Goal: Information Seeking & Learning: Learn about a topic

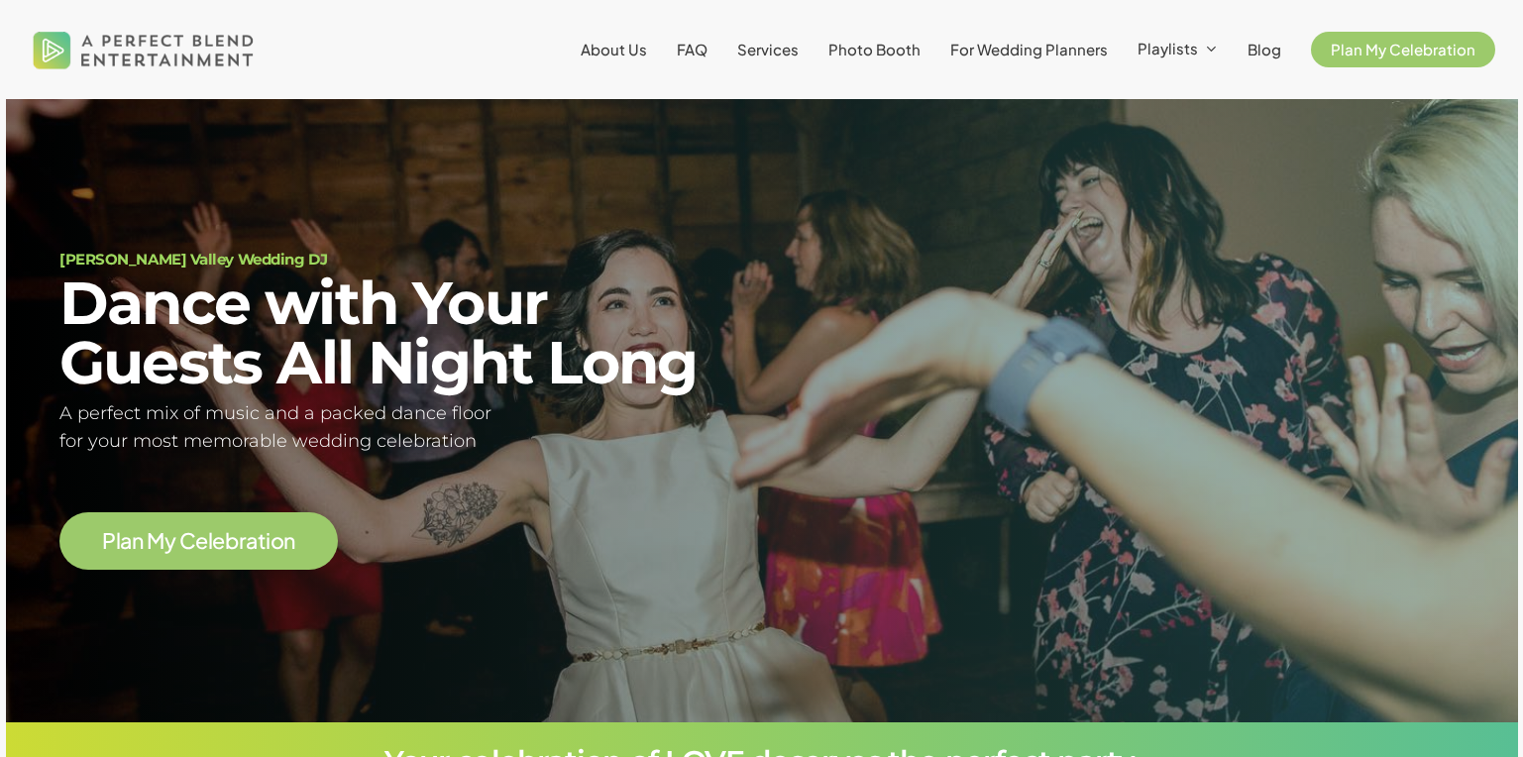
scroll to position [119, 0]
click at [752, 55] on span "Services" at bounding box center [767, 49] width 61 height 19
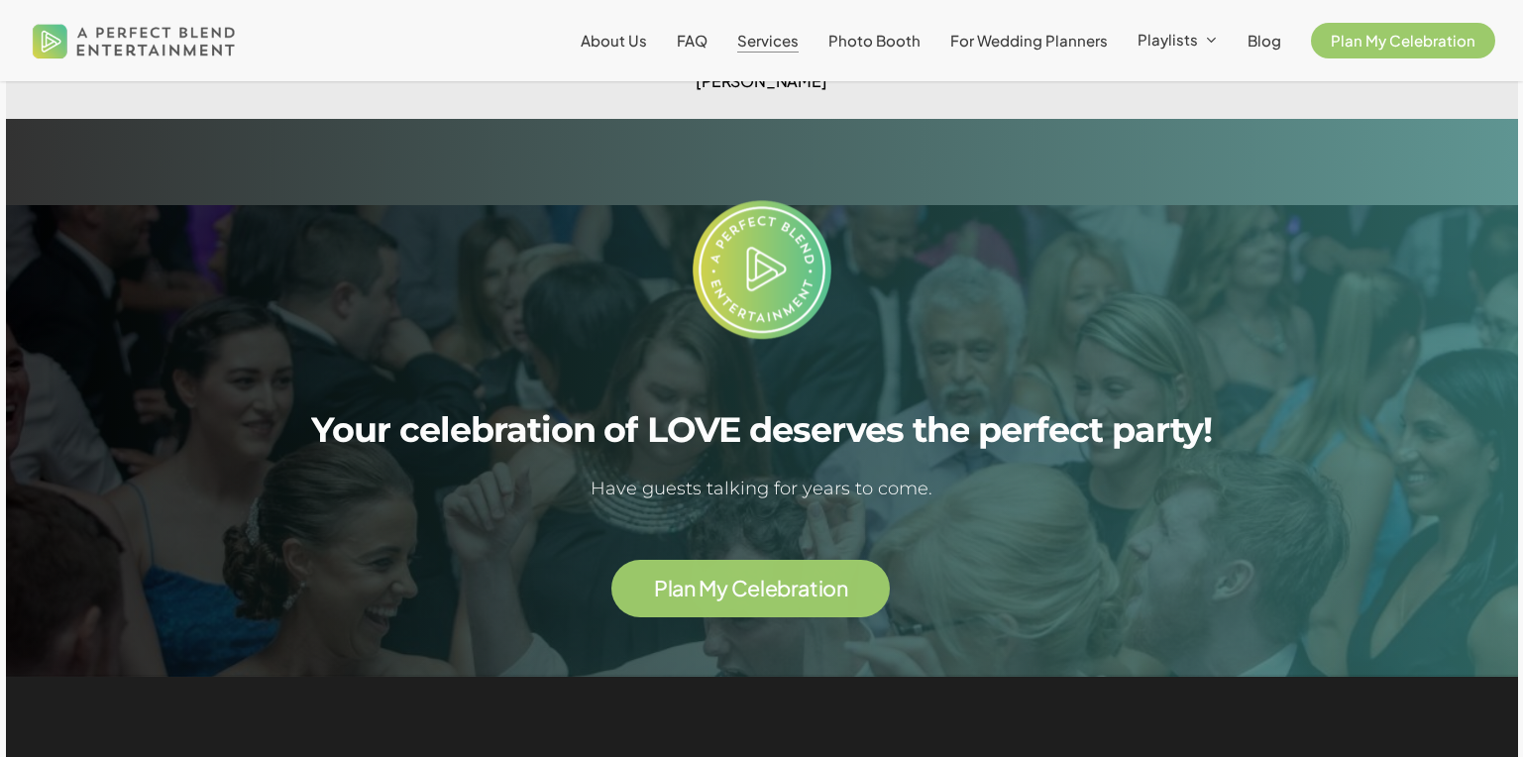
scroll to position [4406, 0]
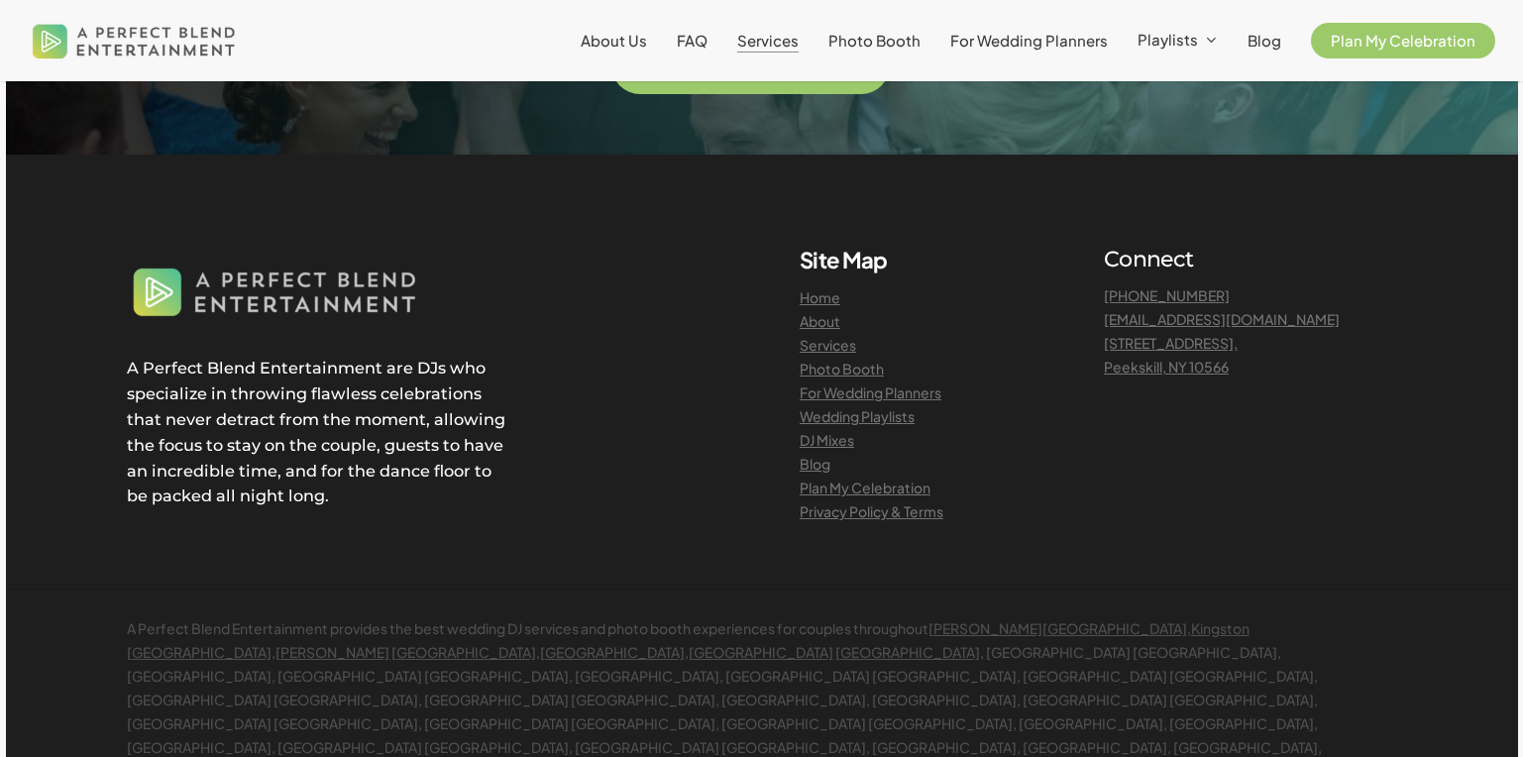
click at [837, 431] on link "DJ Mixes" at bounding box center [826, 440] width 54 height 18
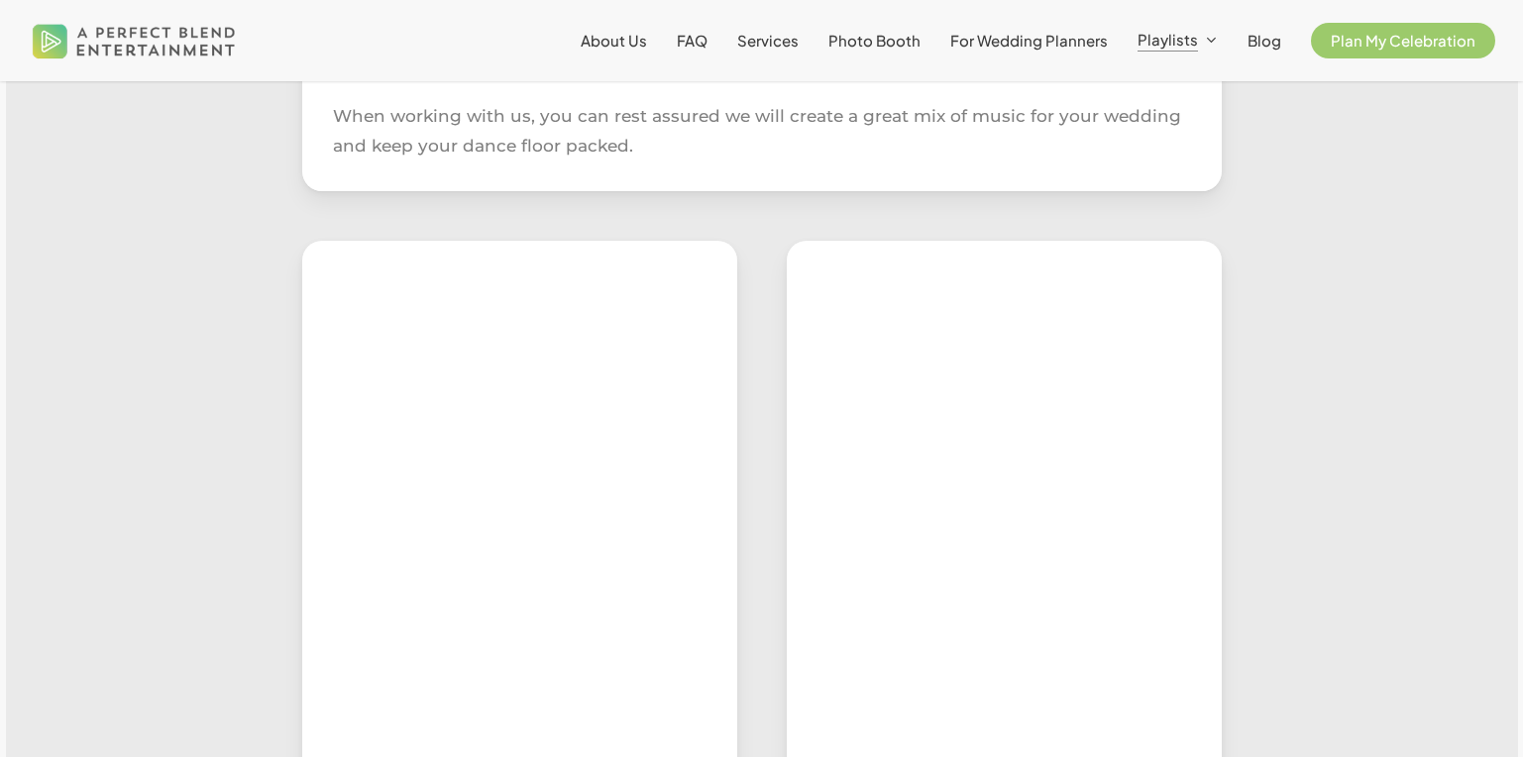
scroll to position [1102, 0]
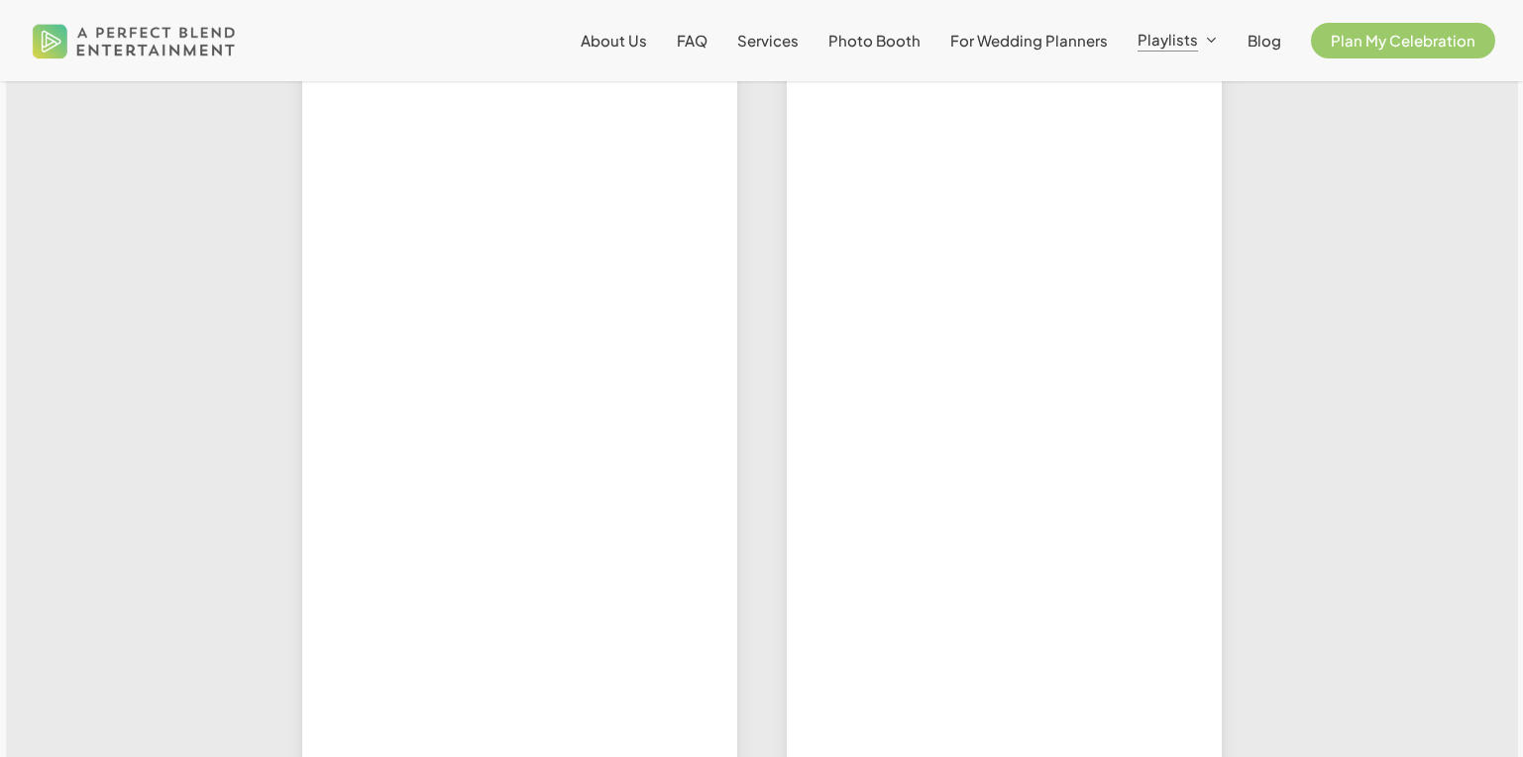
click at [1444, 351] on div at bounding box center [1367, 200] width 243 height 1661
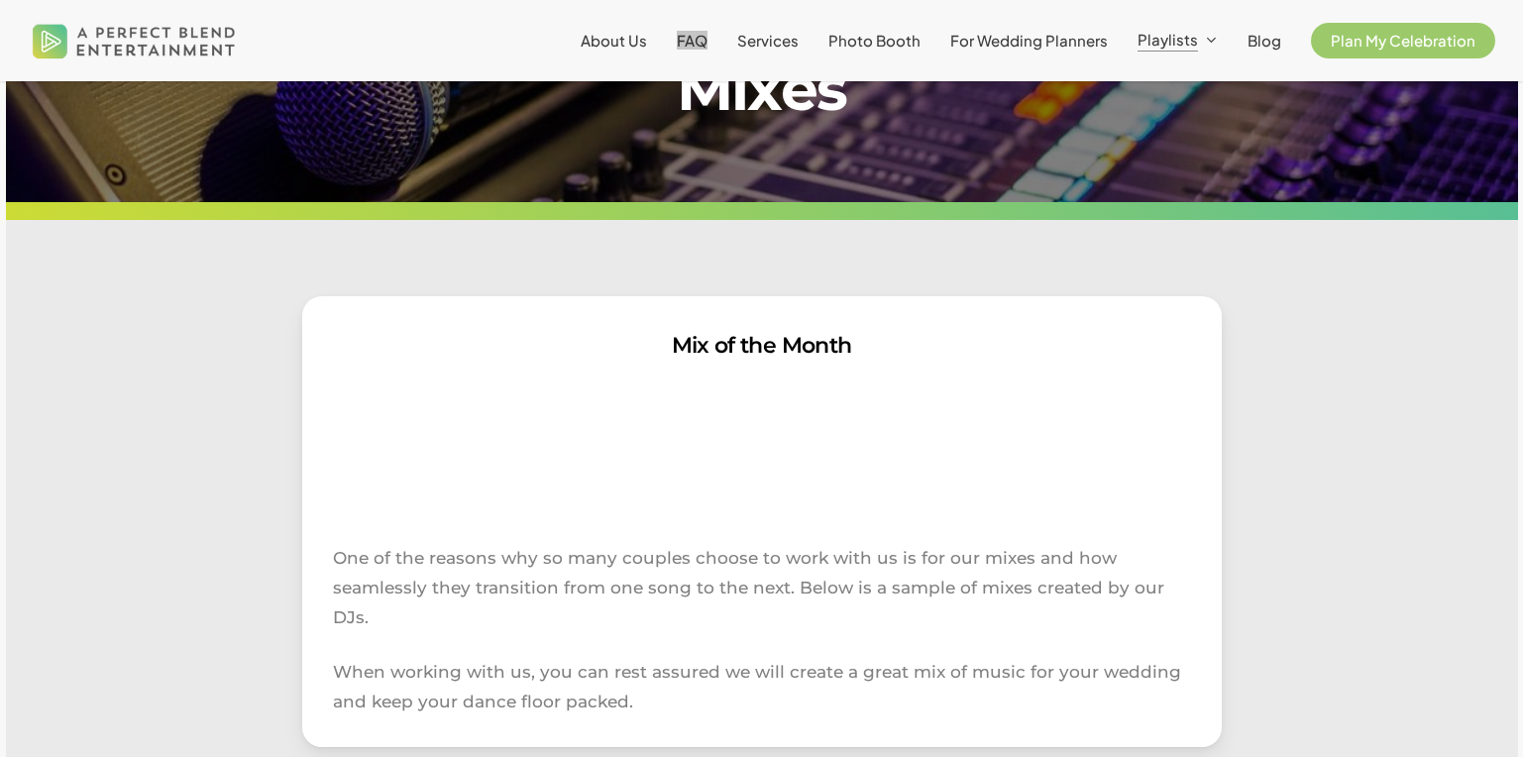
scroll to position [165, 0]
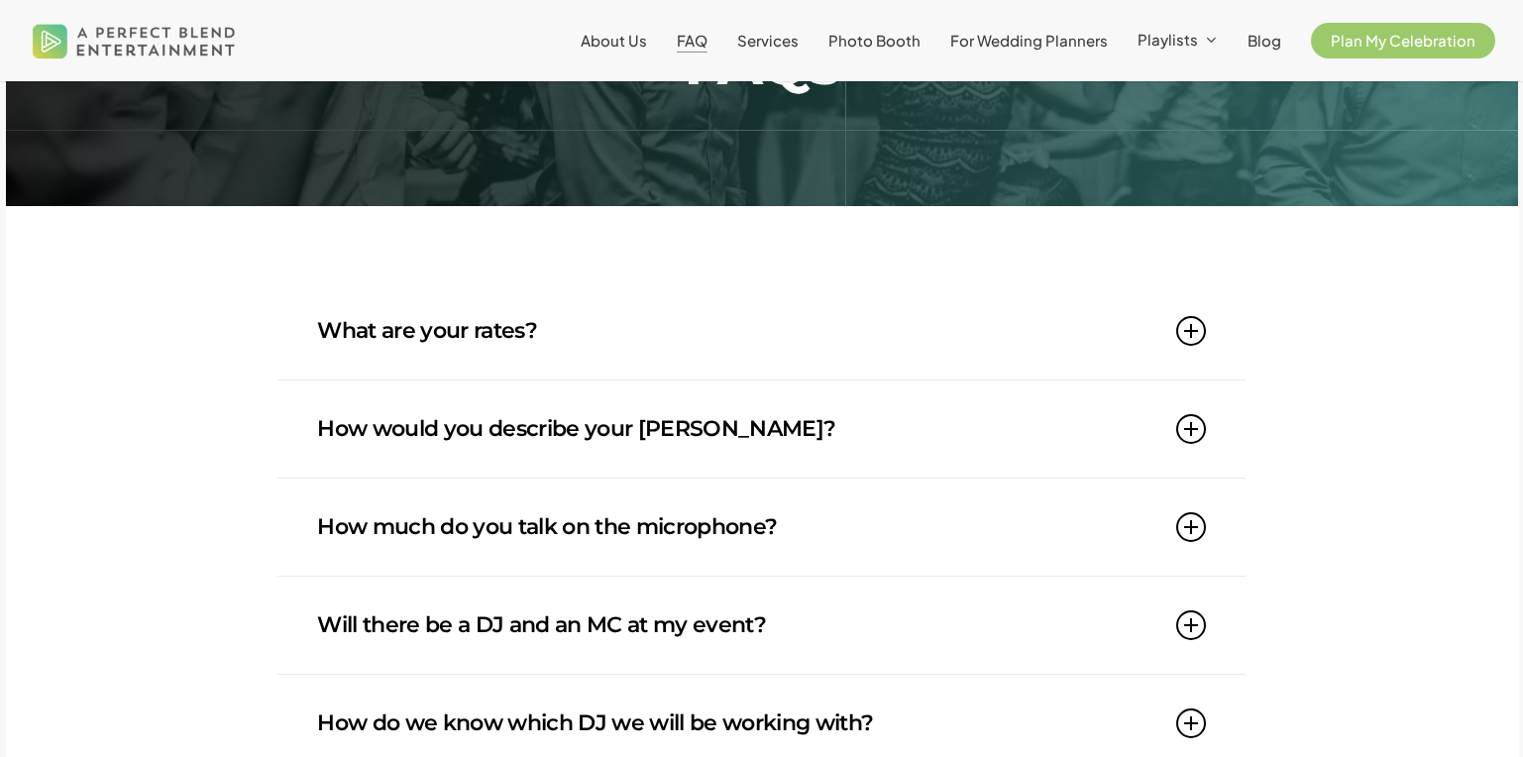
scroll to position [182, 0]
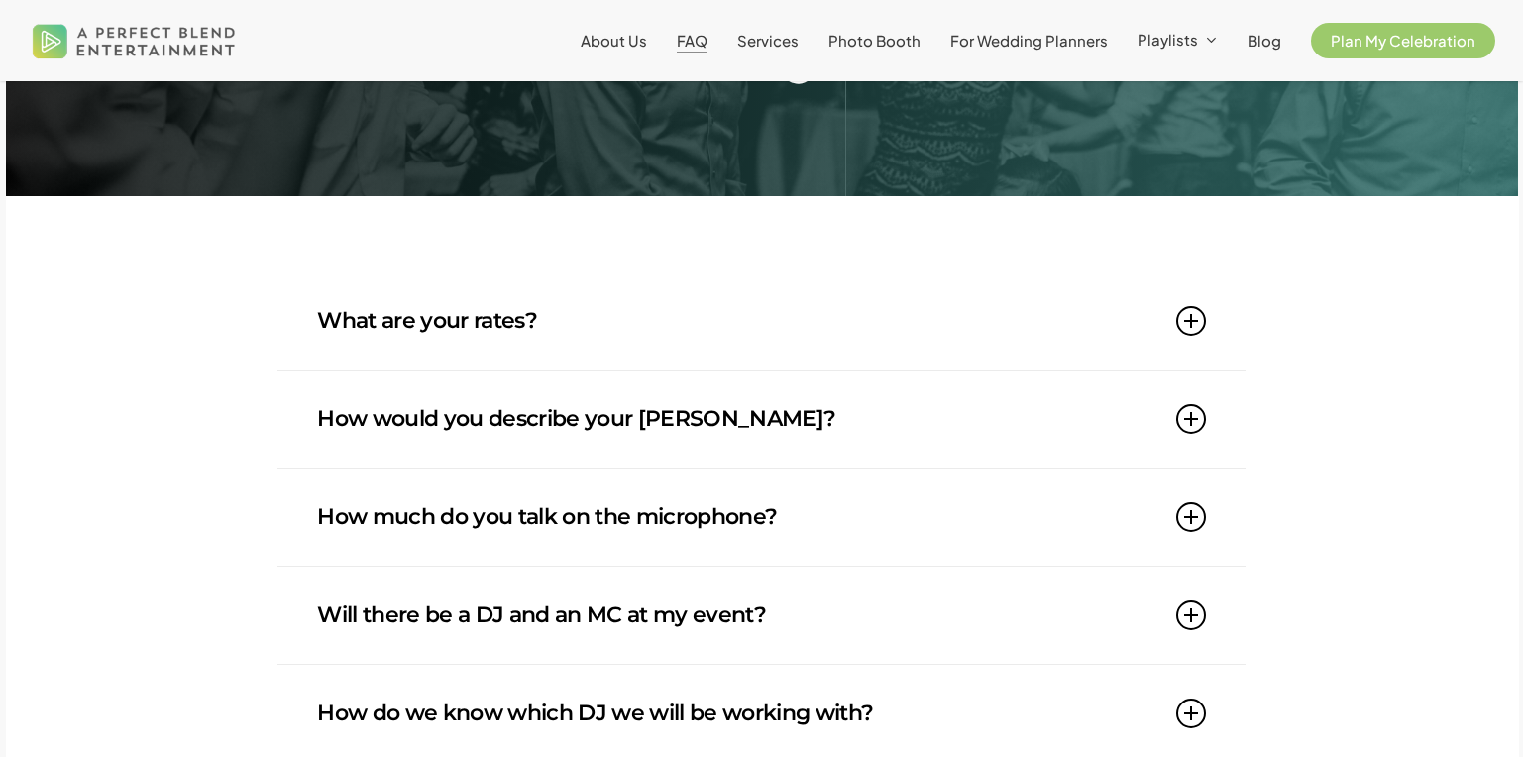
click at [633, 407] on link "How would you describe your DJ style?" at bounding box center [761, 418] width 889 height 97
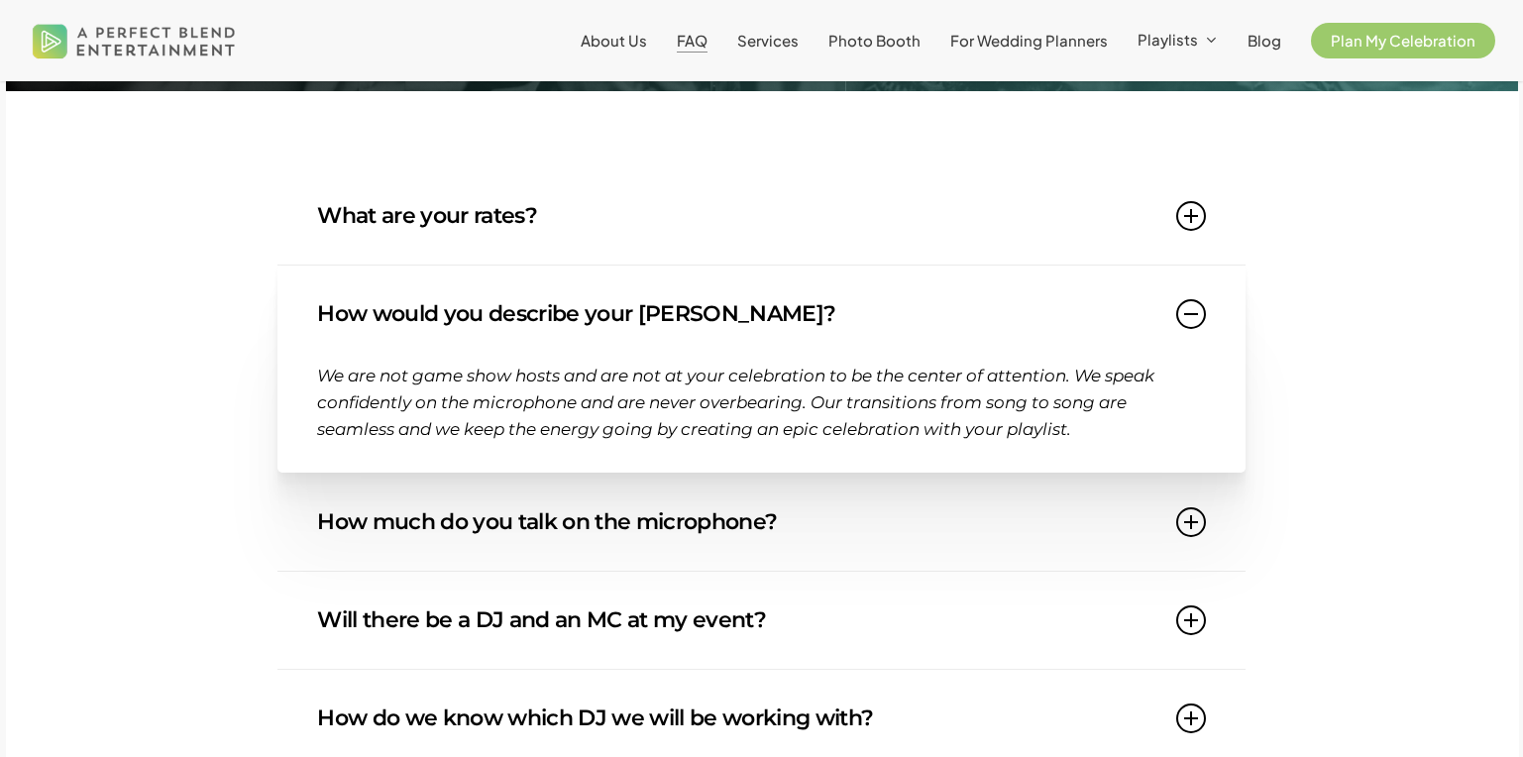
scroll to position [296, 0]
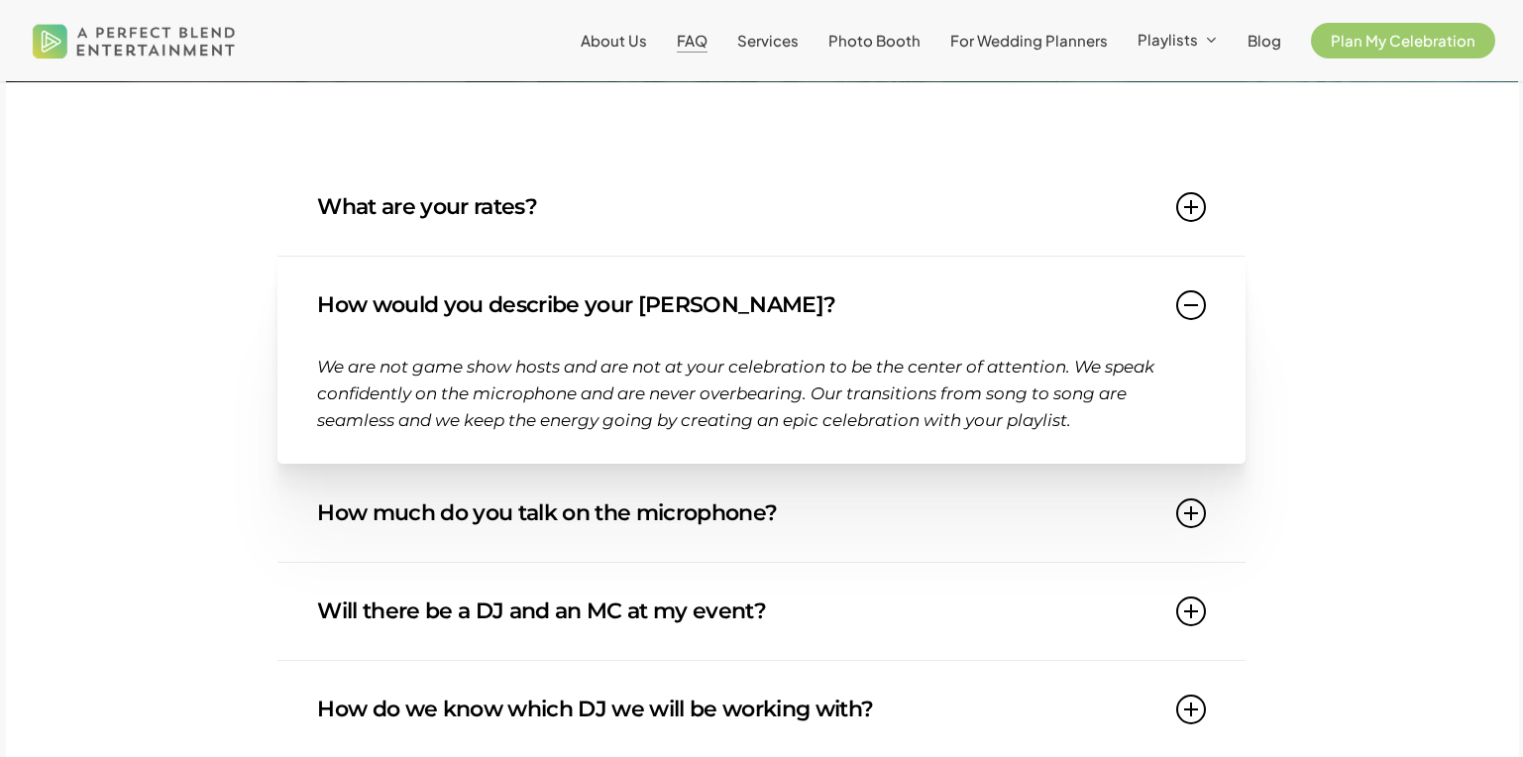
click at [637, 525] on link "How much do you talk on the microphone?" at bounding box center [761, 513] width 889 height 97
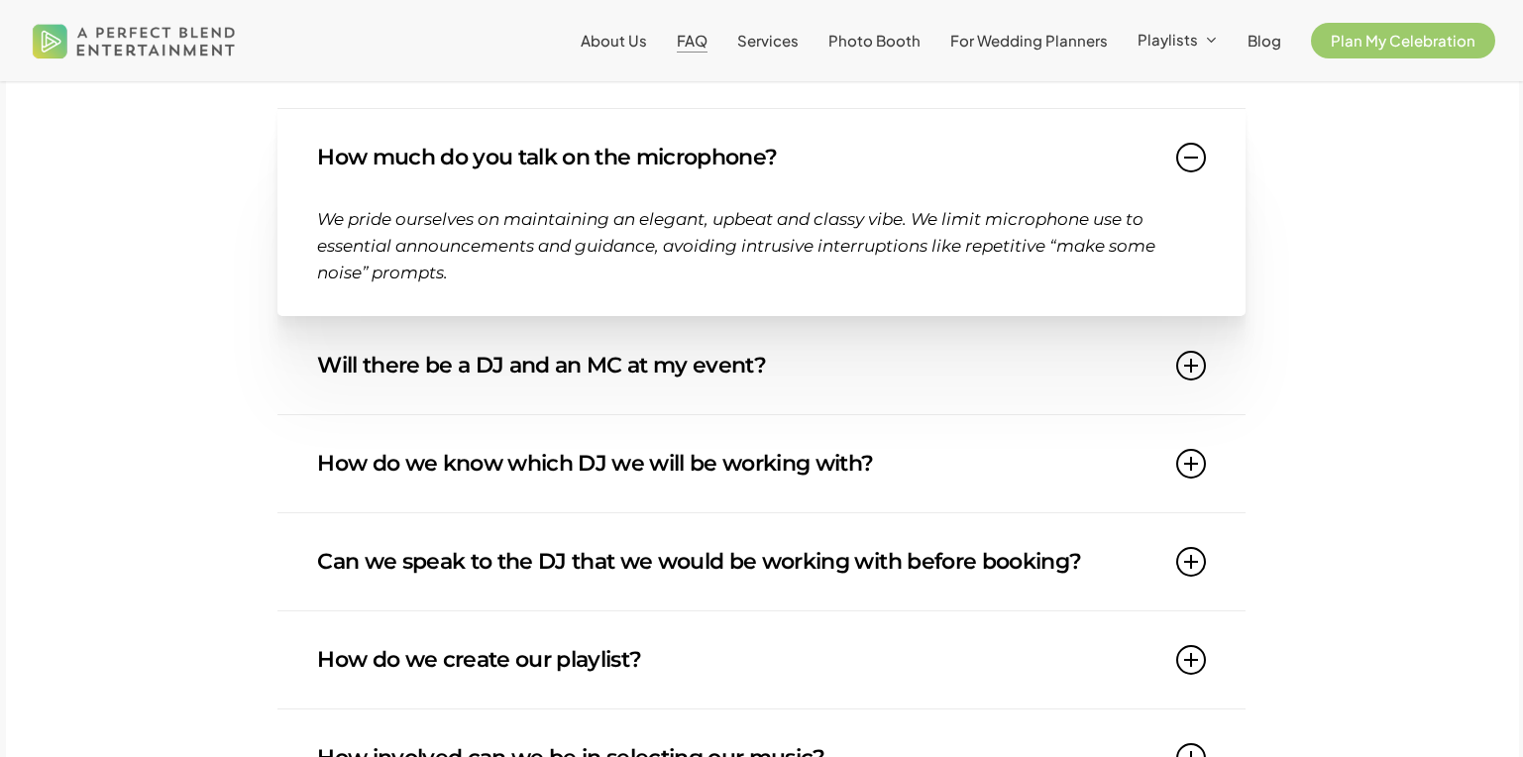
scroll to position [541, 0]
click at [633, 480] on link "How do we know which DJ we will be working with?" at bounding box center [761, 464] width 889 height 97
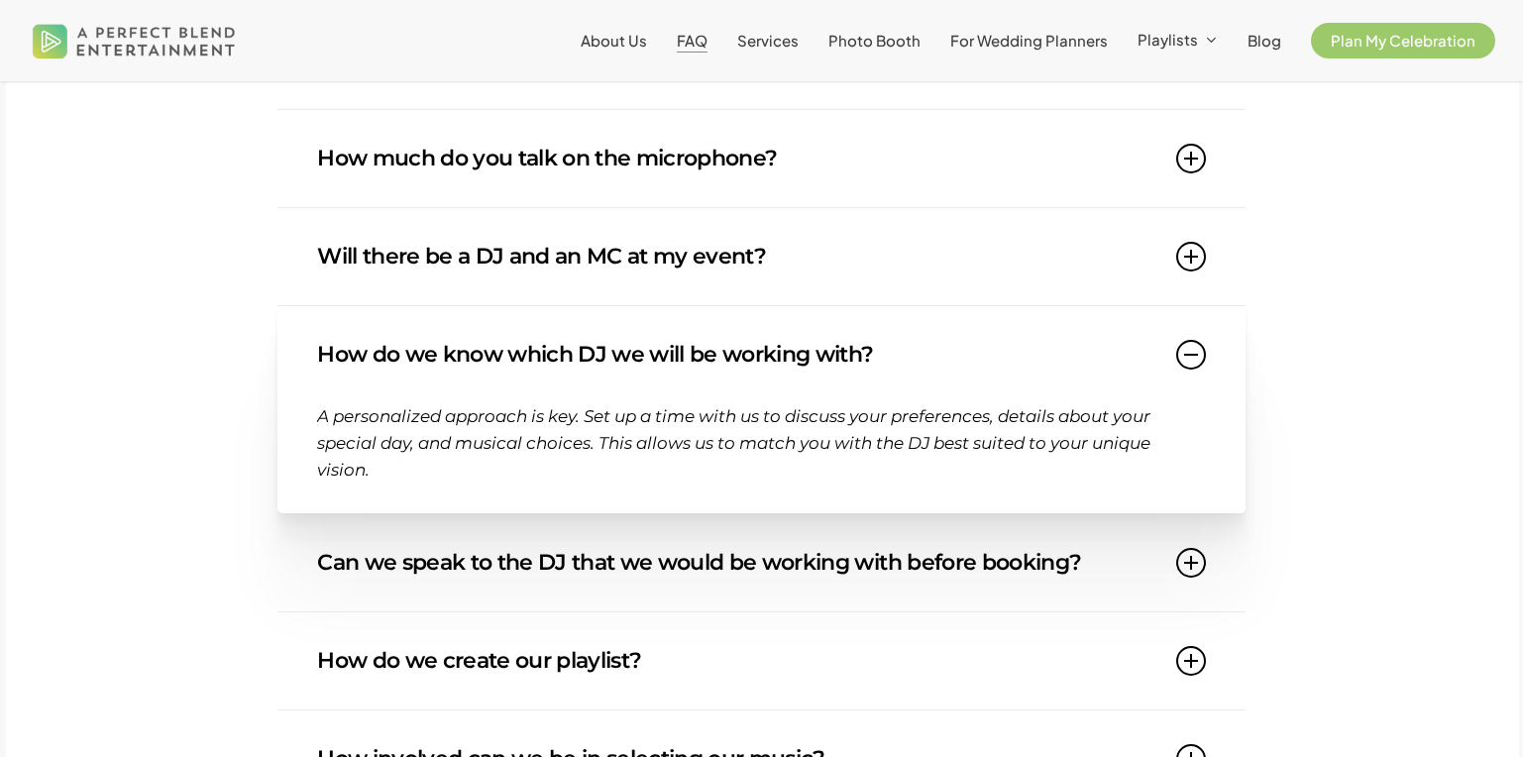
click at [653, 553] on link "Can we speak to the DJ that we would be working with before booking?" at bounding box center [761, 562] width 889 height 97
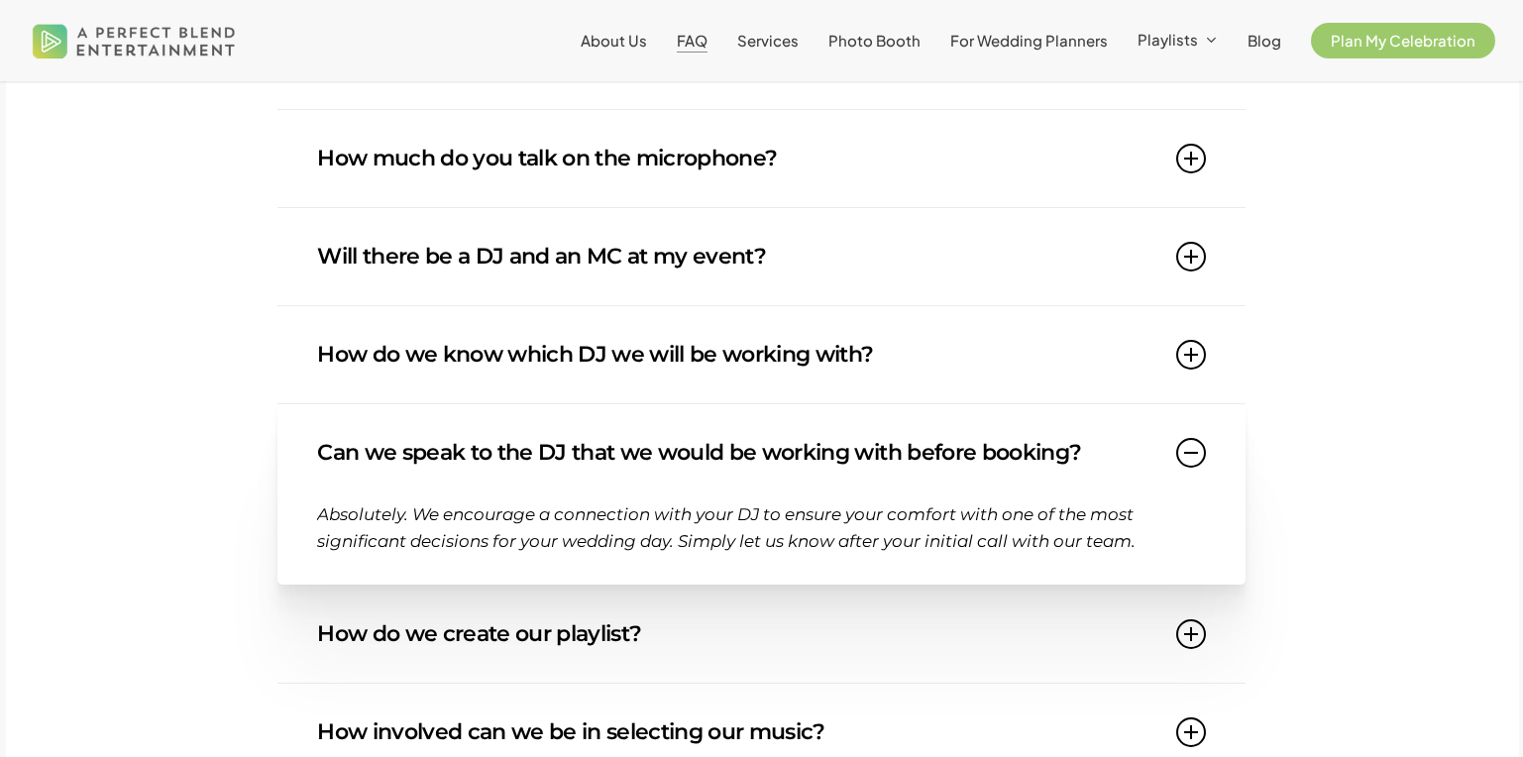
click at [592, 644] on link "How do we create our playlist?" at bounding box center [761, 633] width 889 height 97
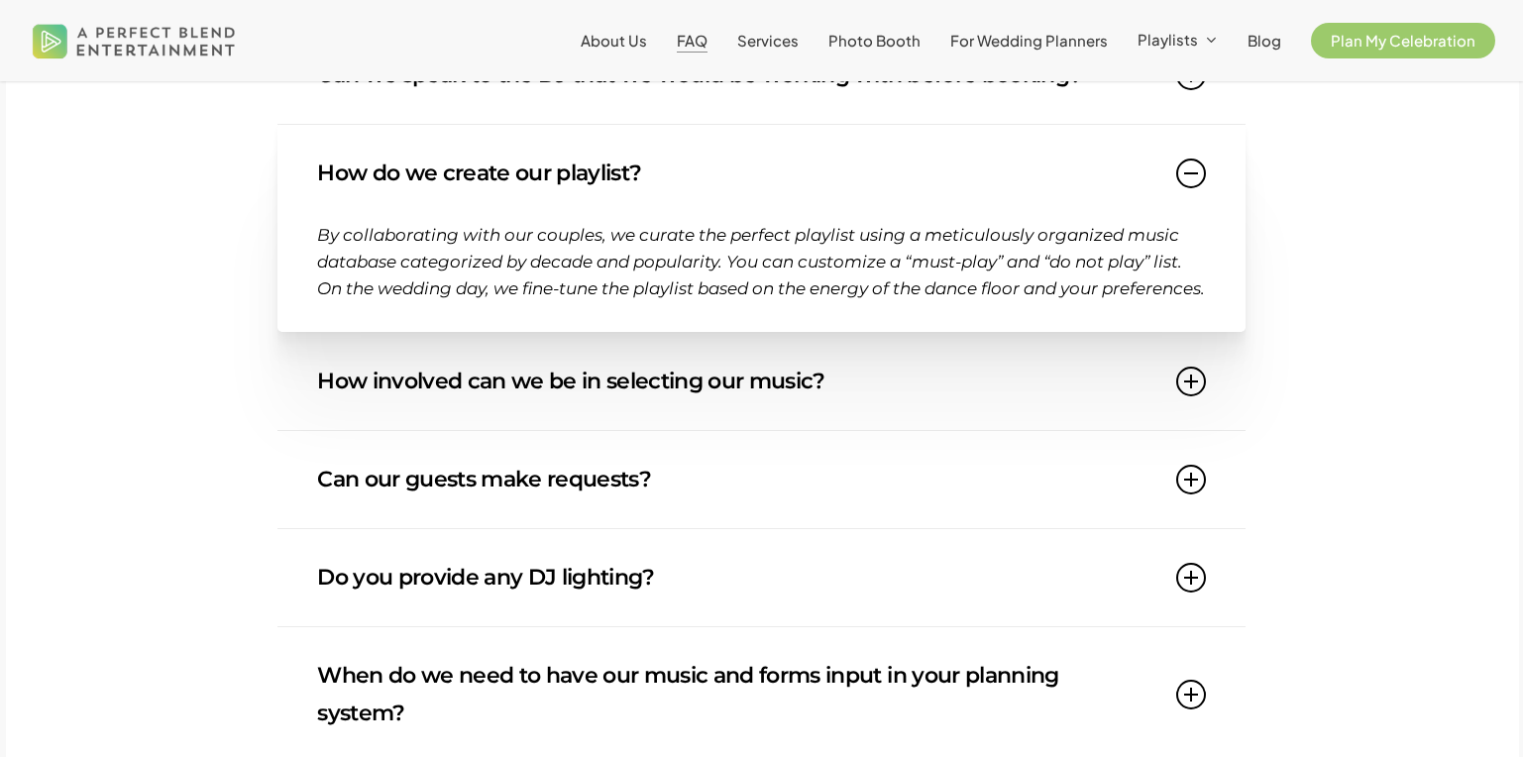
scroll to position [919, 0]
click at [642, 404] on link "How involved can we be in selecting our music?" at bounding box center [761, 380] width 889 height 97
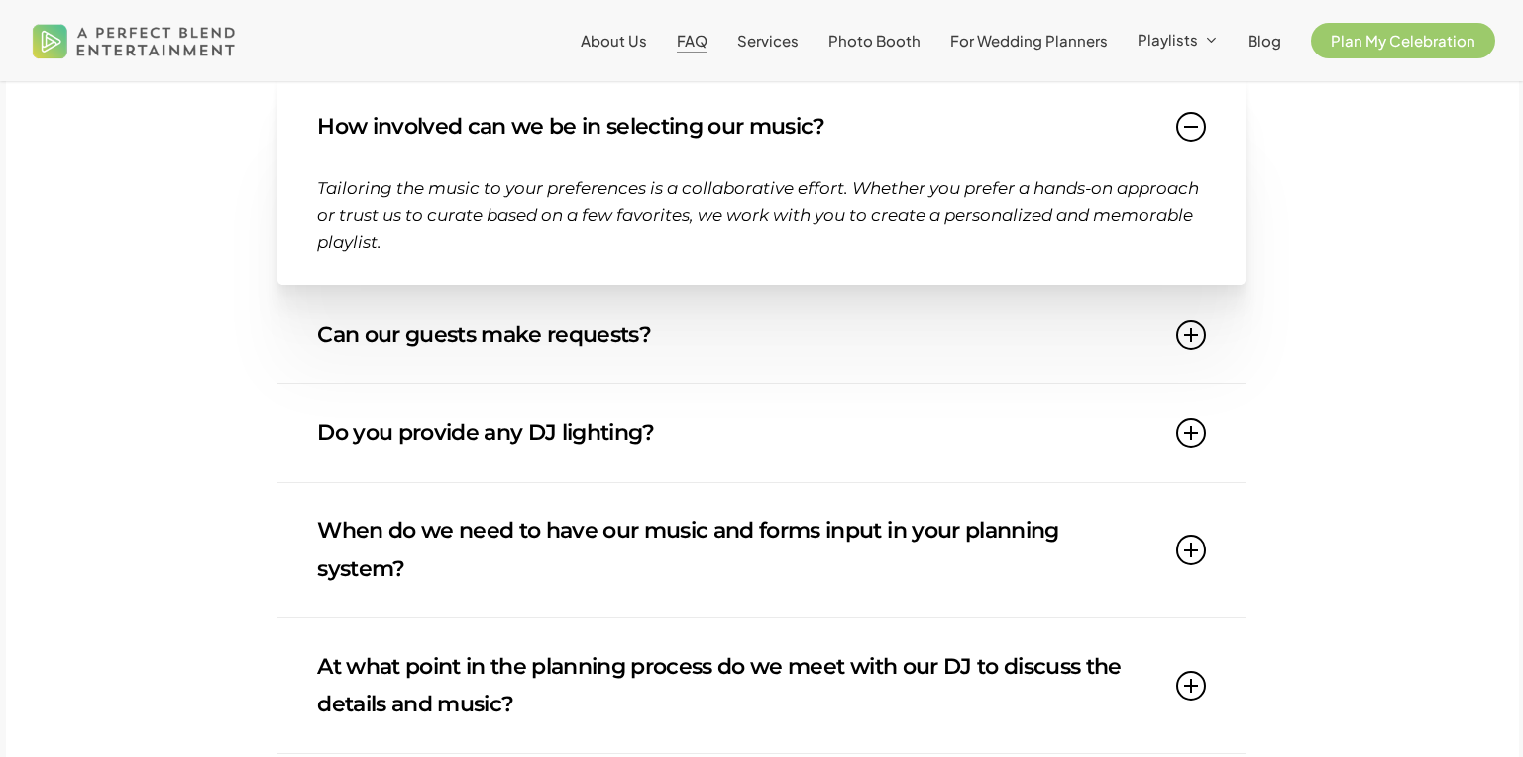
scroll to position [1064, 0]
click at [630, 329] on link "Can our guests make requests?" at bounding box center [761, 333] width 889 height 97
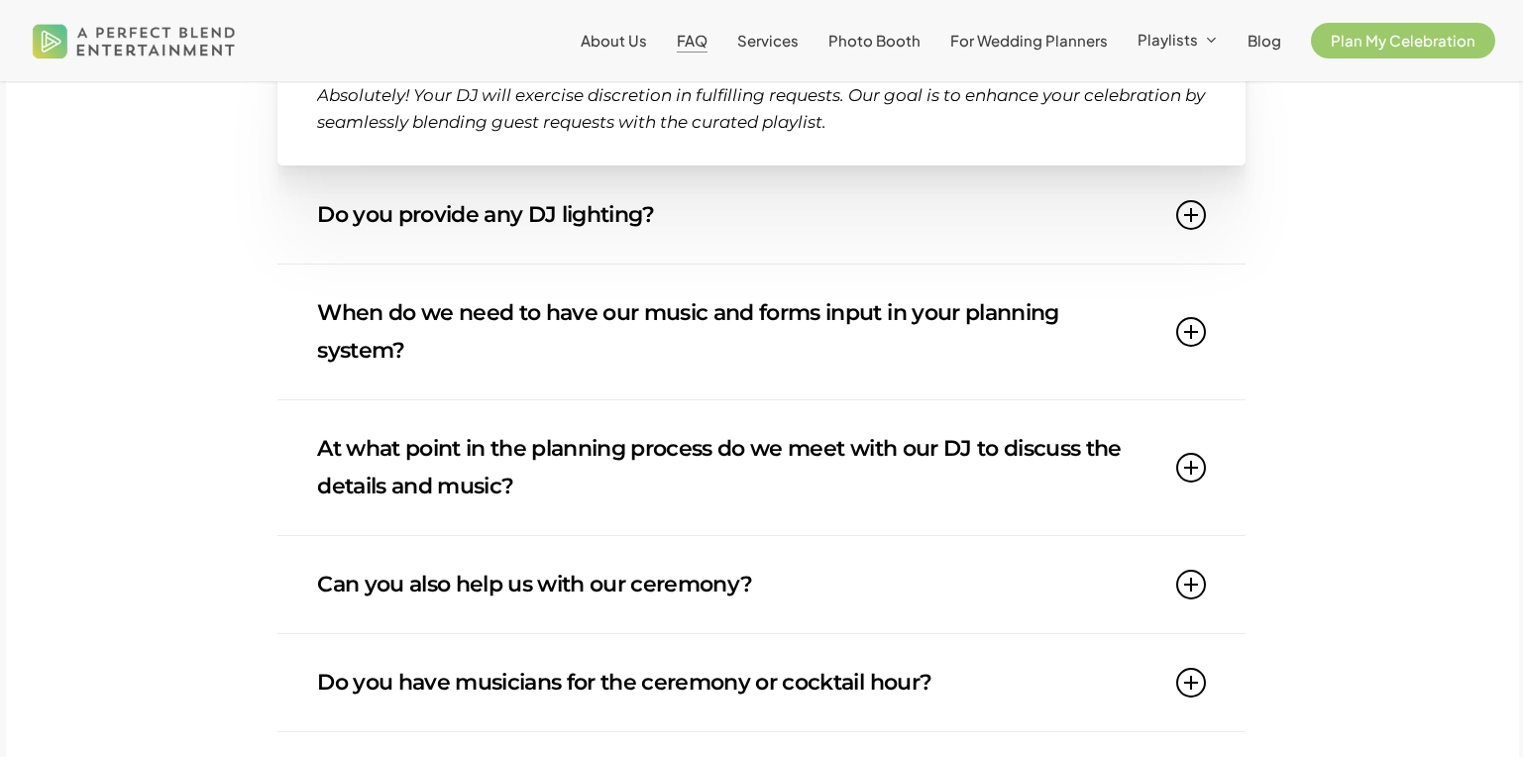
scroll to position [1308, 0]
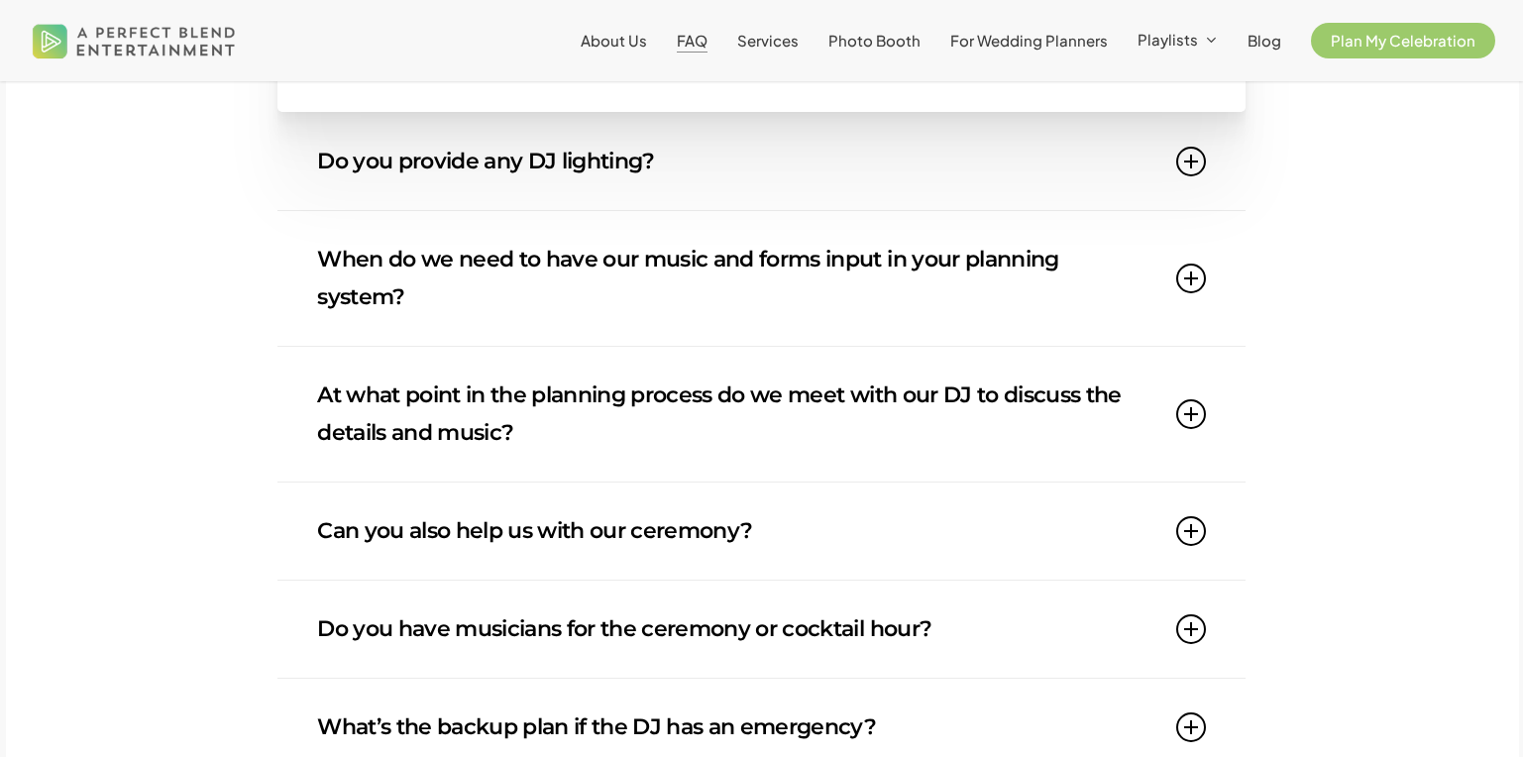
click at [626, 408] on link "At what point in the planning process do we meet with our DJ to discuss the det…" at bounding box center [761, 414] width 889 height 135
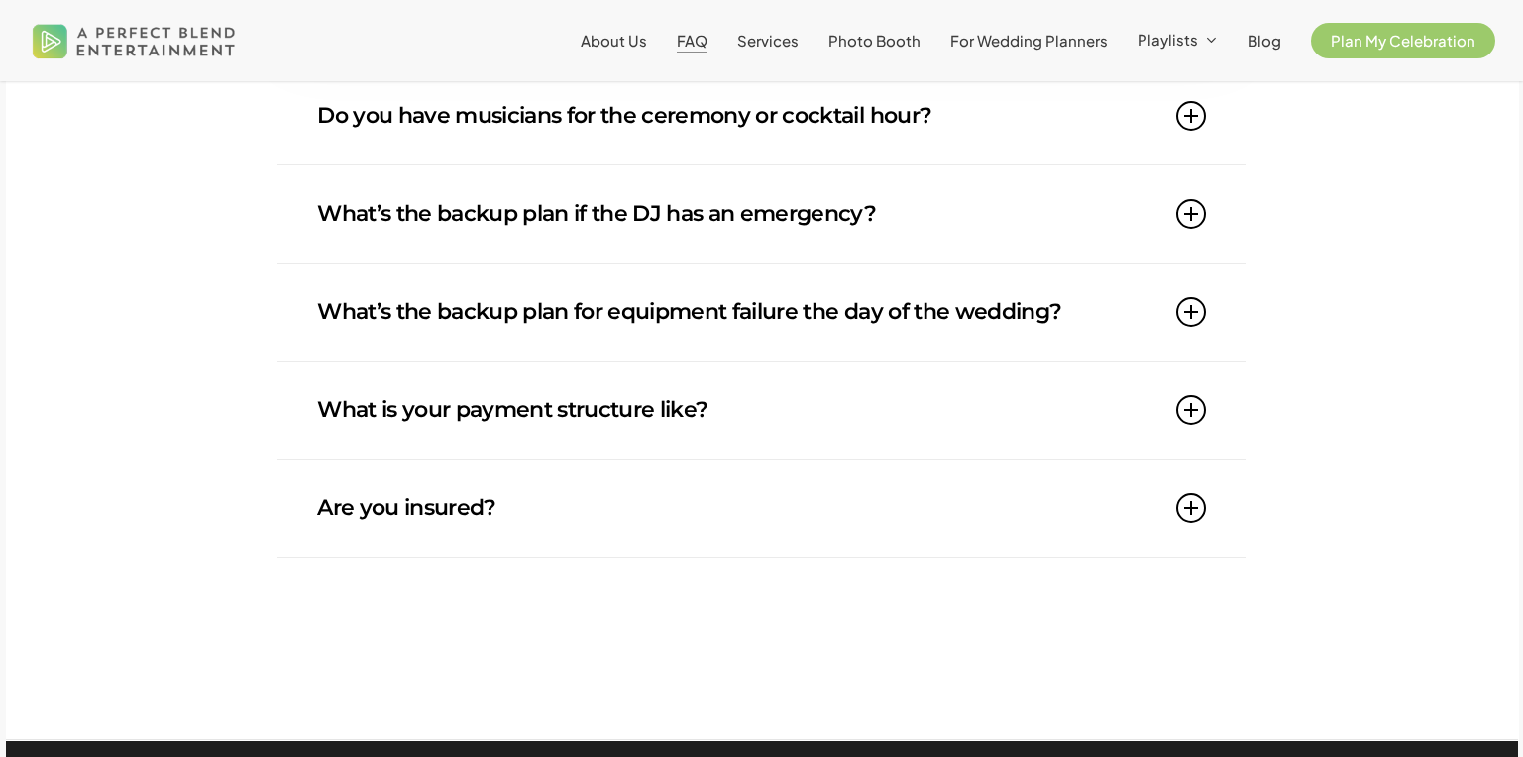
scroll to position [1903, 0]
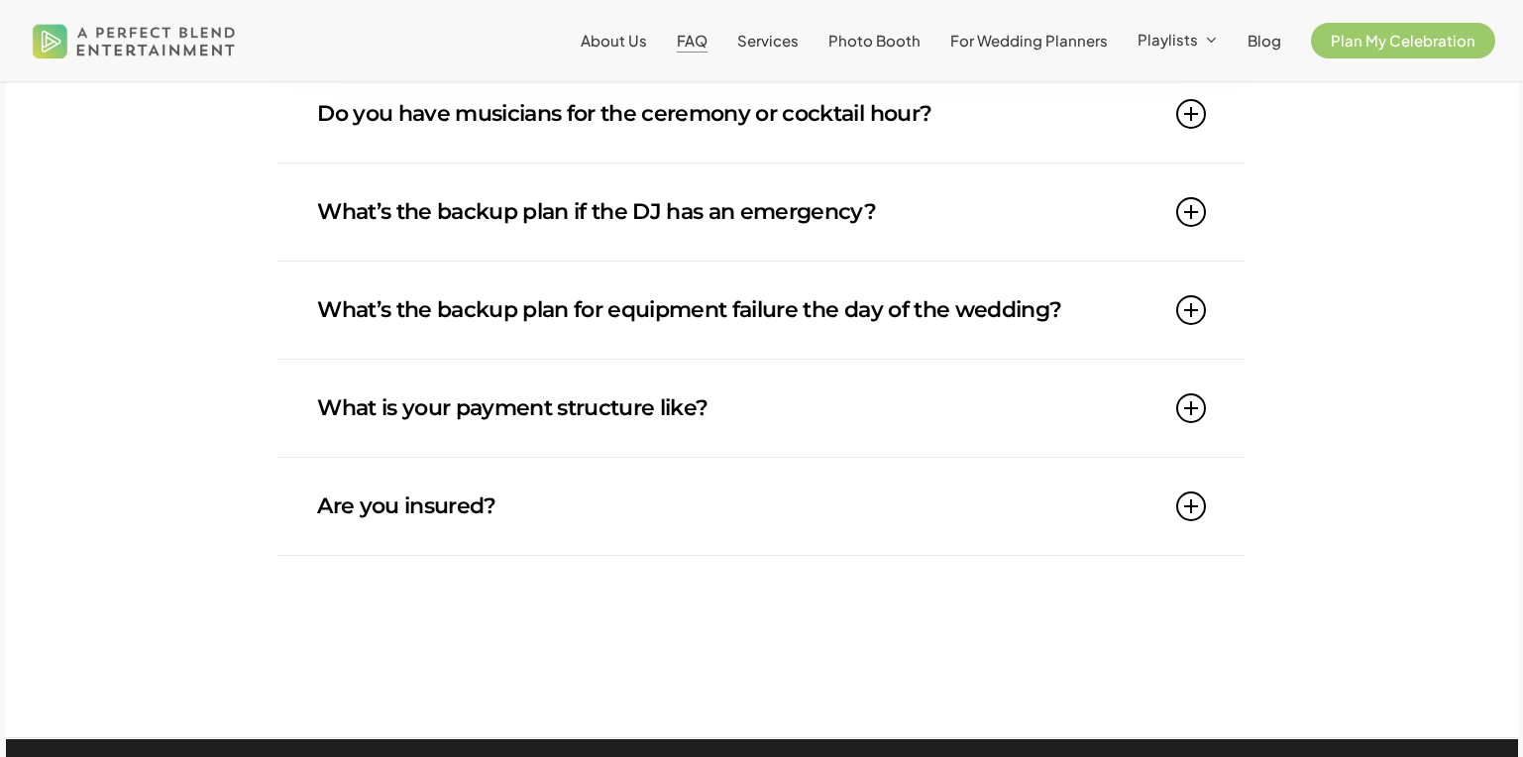
click at [659, 287] on link "What’s the backup plan for equipment failure the day of the wedding?" at bounding box center [761, 310] width 889 height 97
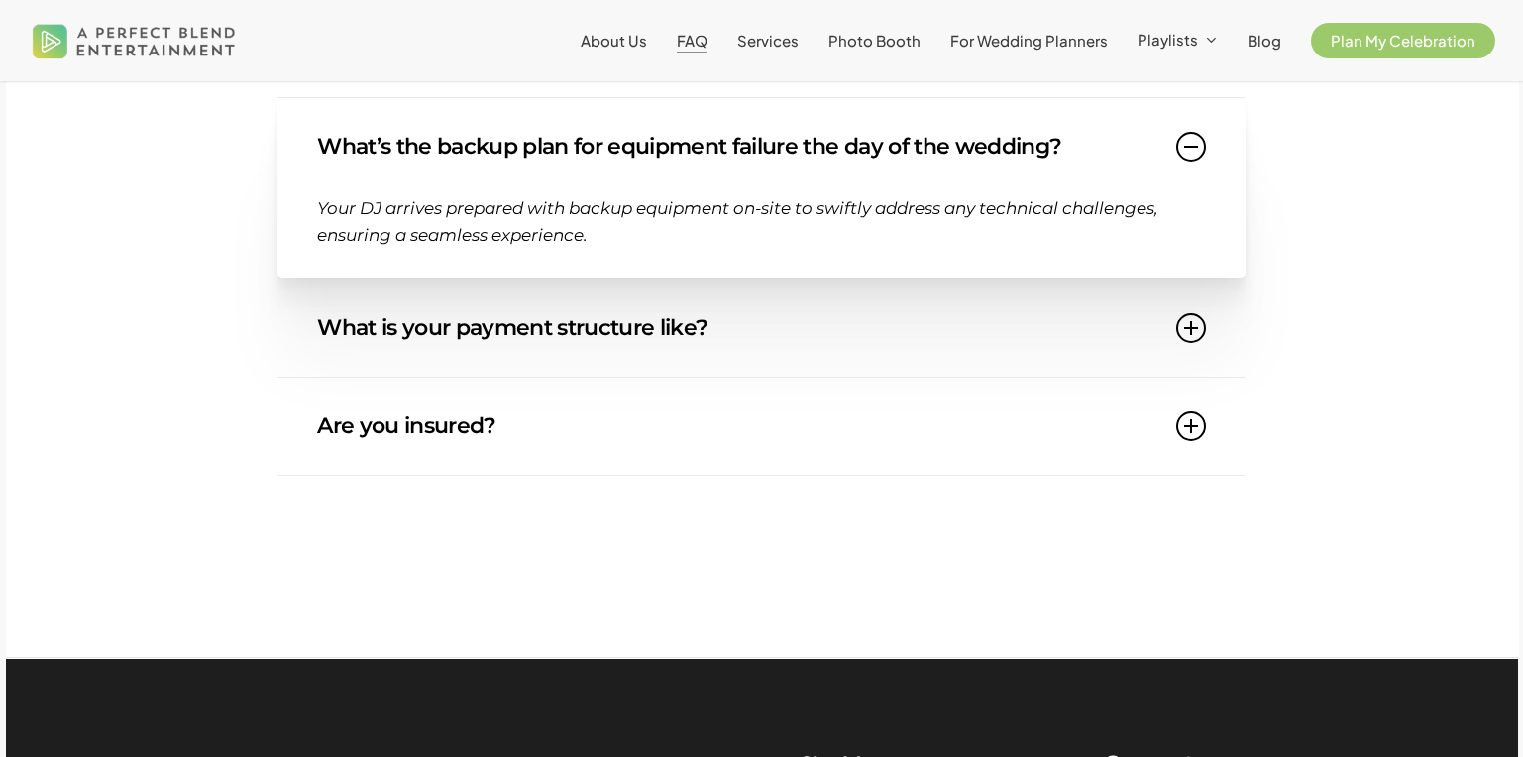
click at [649, 351] on link "What is your payment structure like?" at bounding box center [761, 327] width 889 height 97
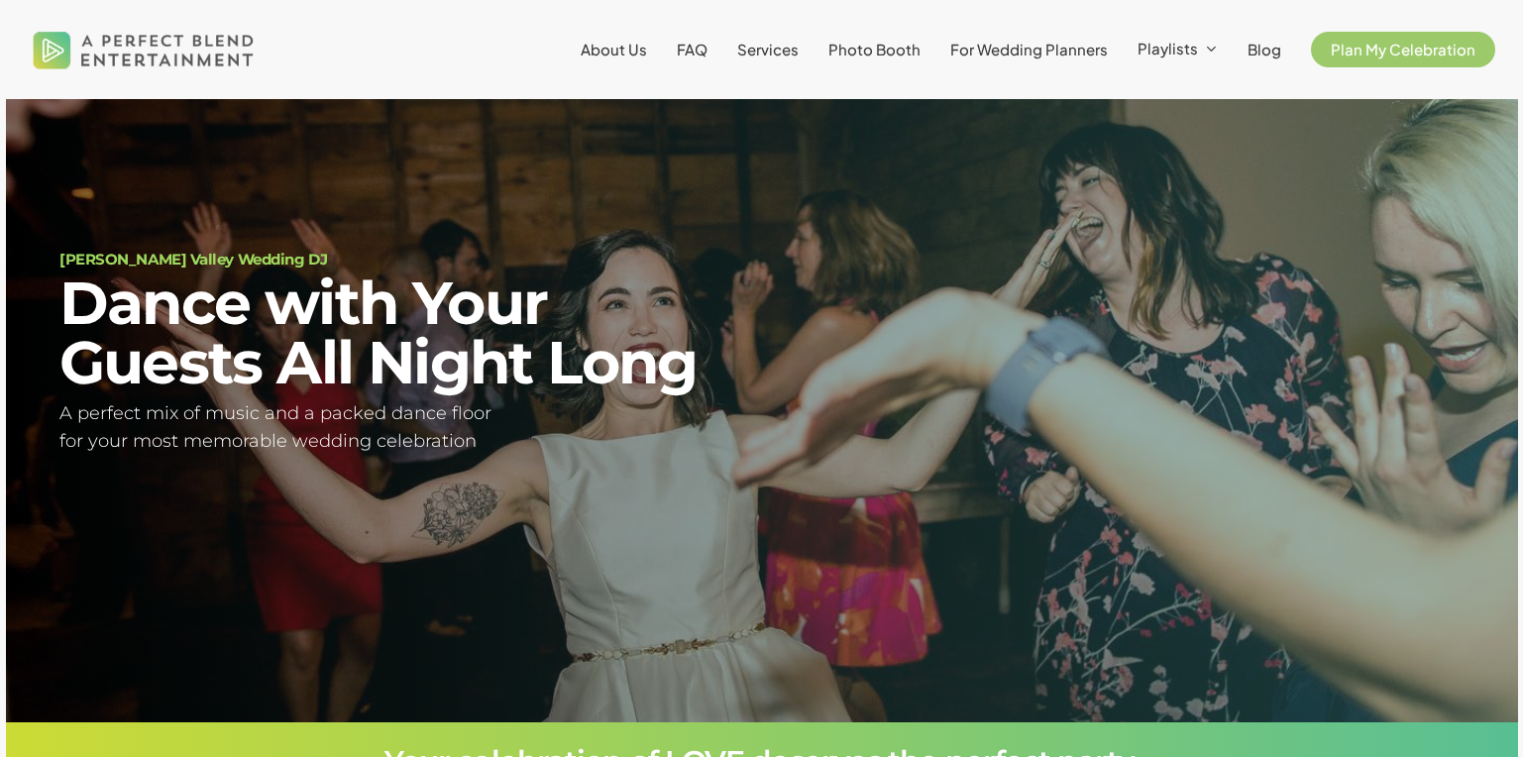
scroll to position [119, 0]
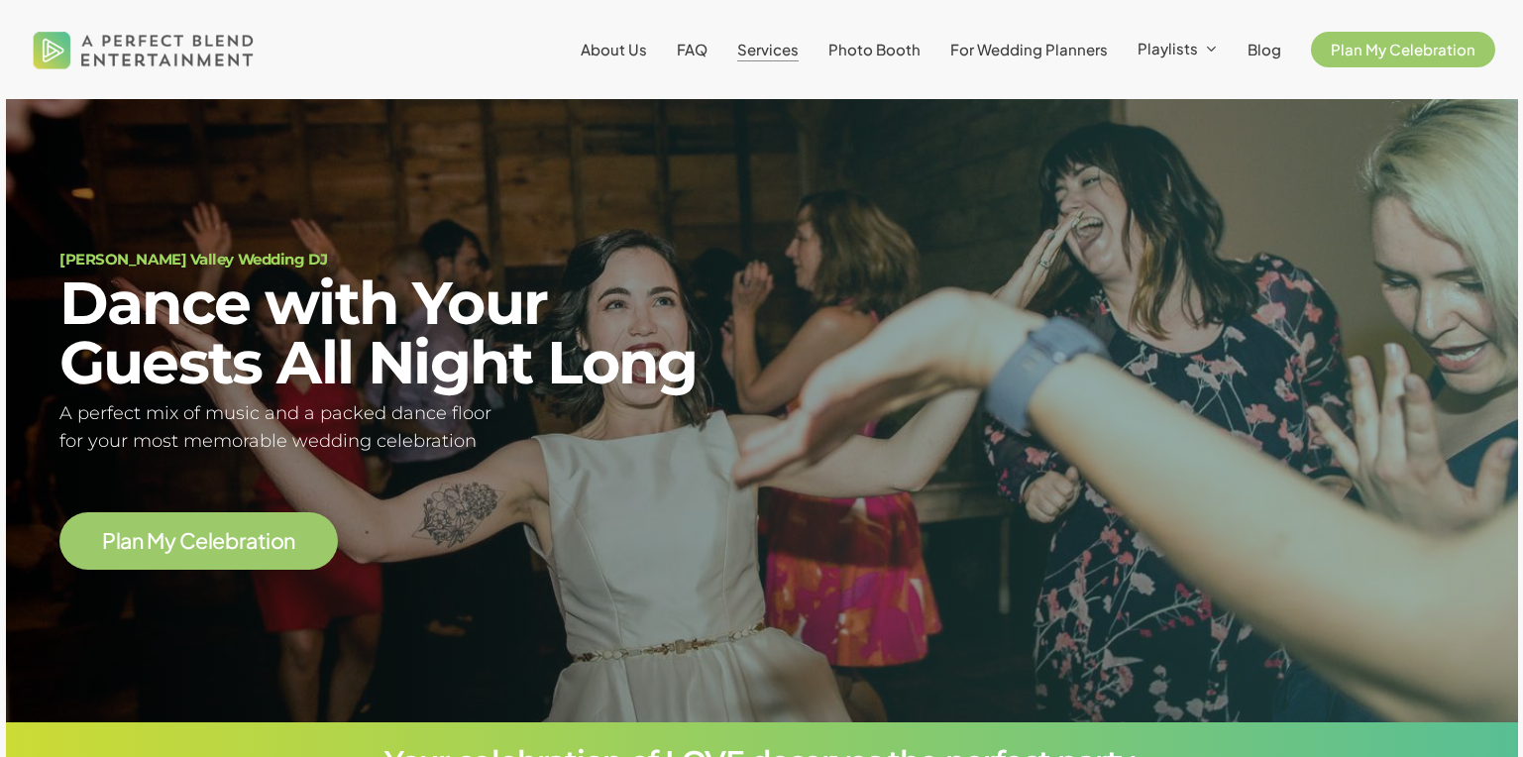
click at [797, 46] on span "Services" at bounding box center [767, 49] width 61 height 19
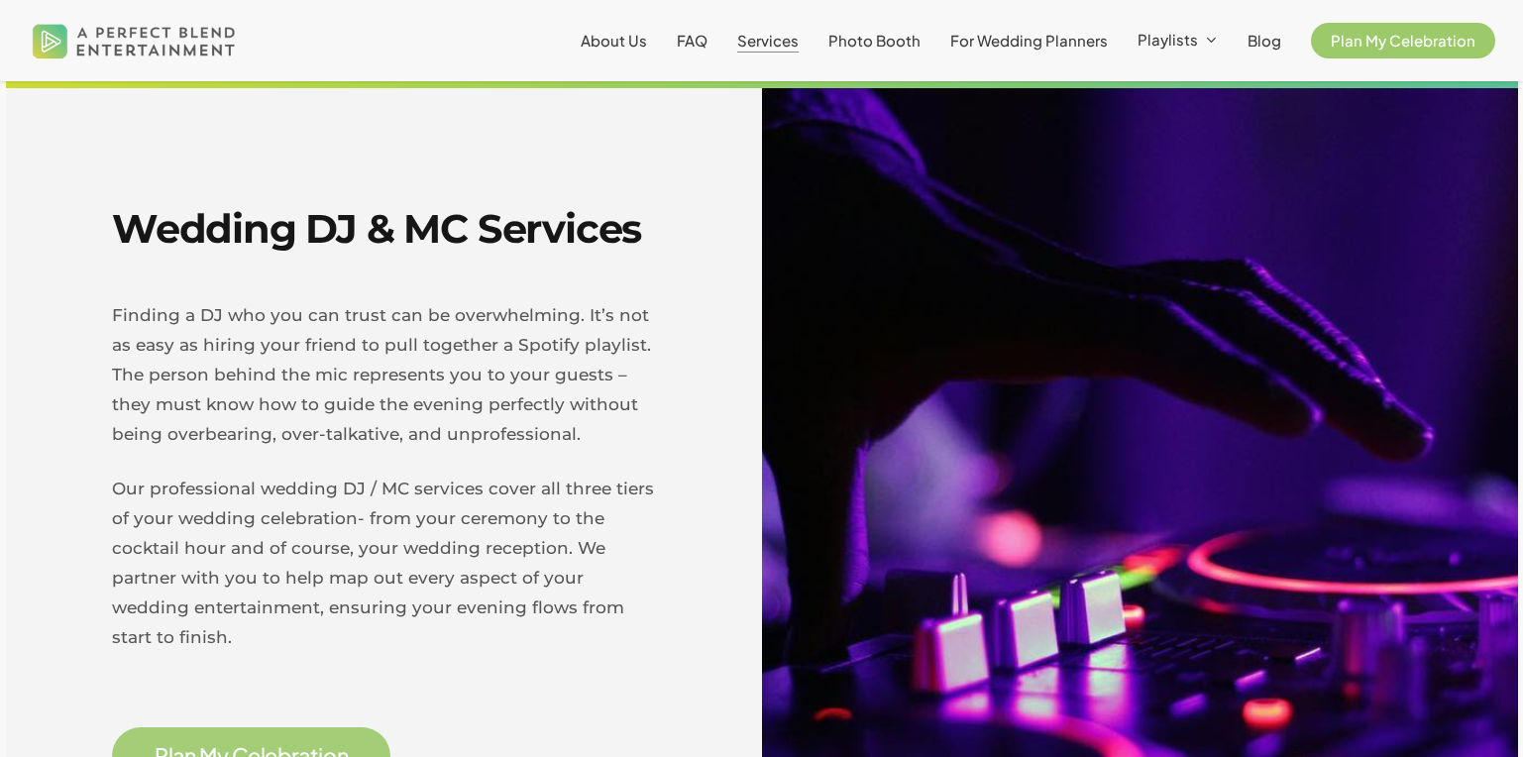
scroll to position [606, 0]
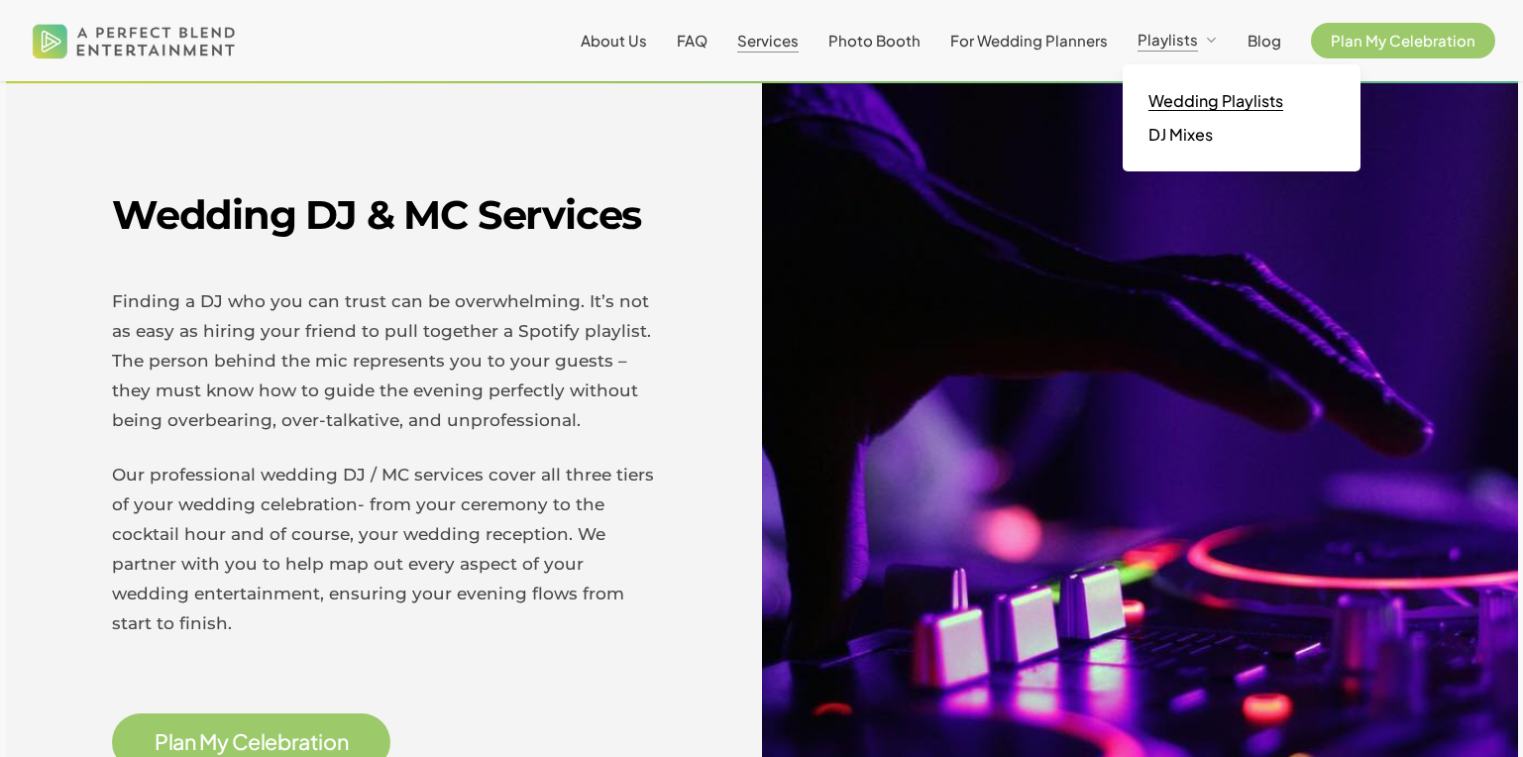
click at [1190, 102] on span "Wedding Playlists" at bounding box center [1215, 100] width 135 height 21
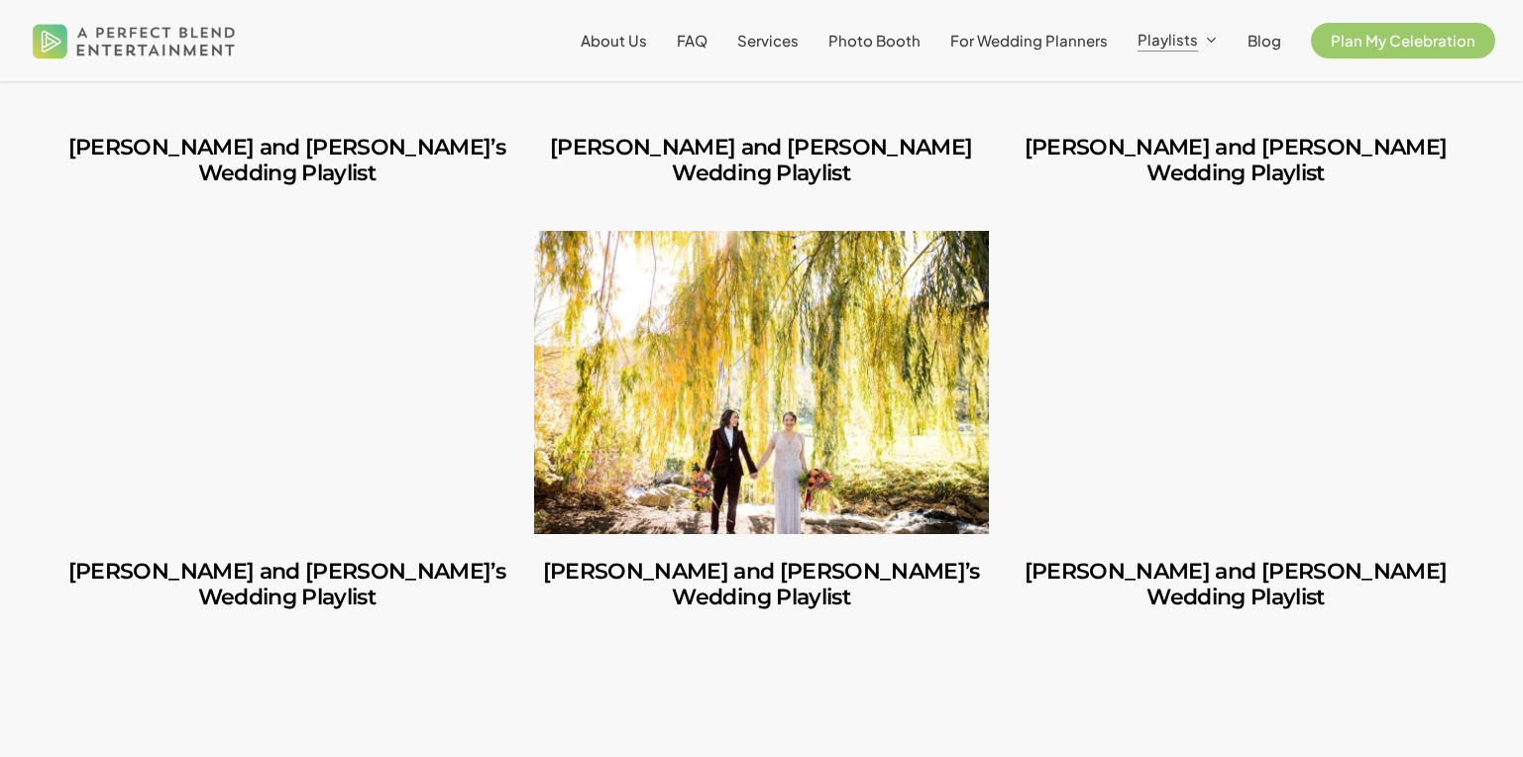
scroll to position [1738, 0]
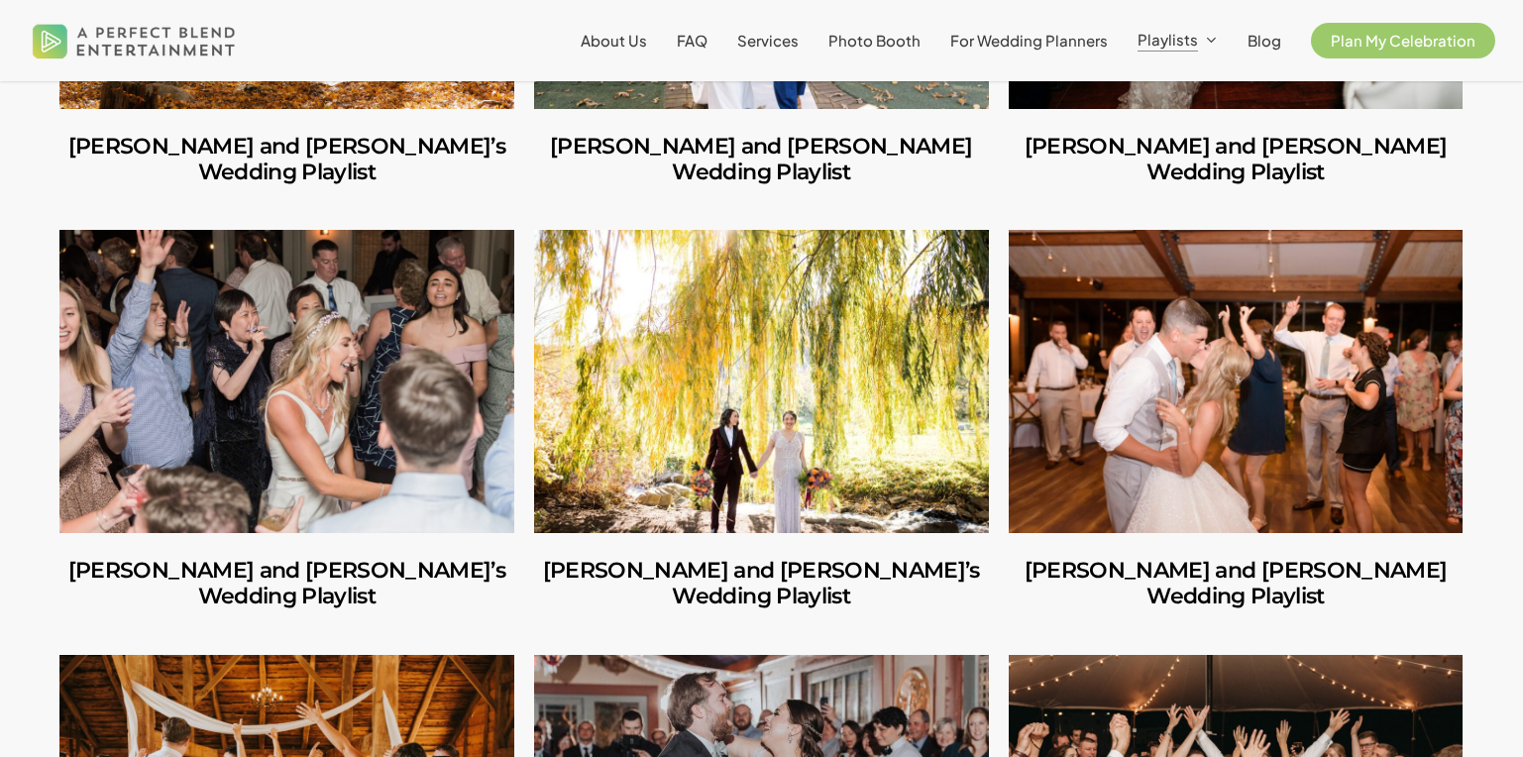
click at [869, 323] on link "Adriana and Jenna’s Wedding Playlist" at bounding box center [761, 381] width 455 height 303
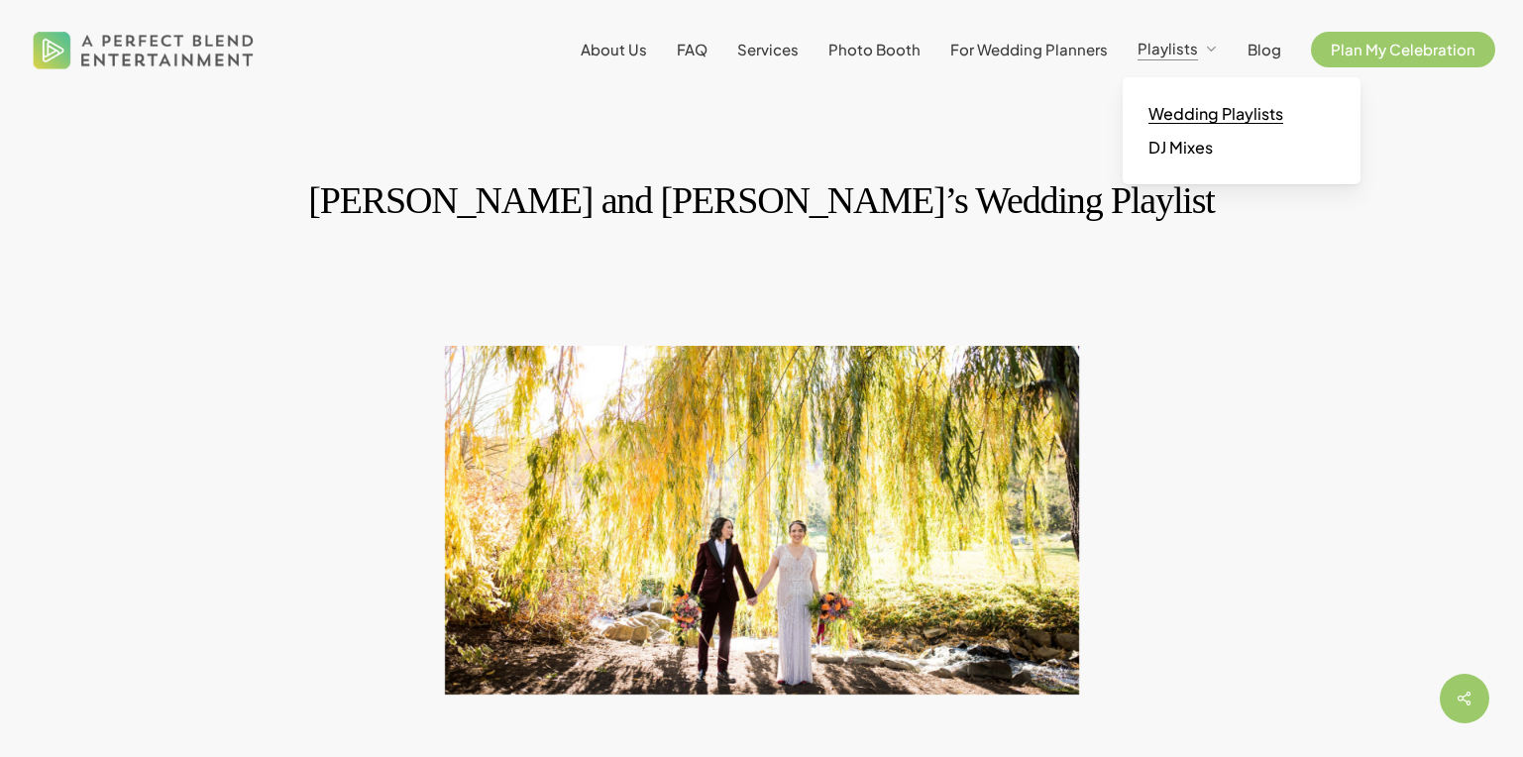
click at [1181, 111] on span "Wedding Playlists" at bounding box center [1215, 113] width 135 height 21
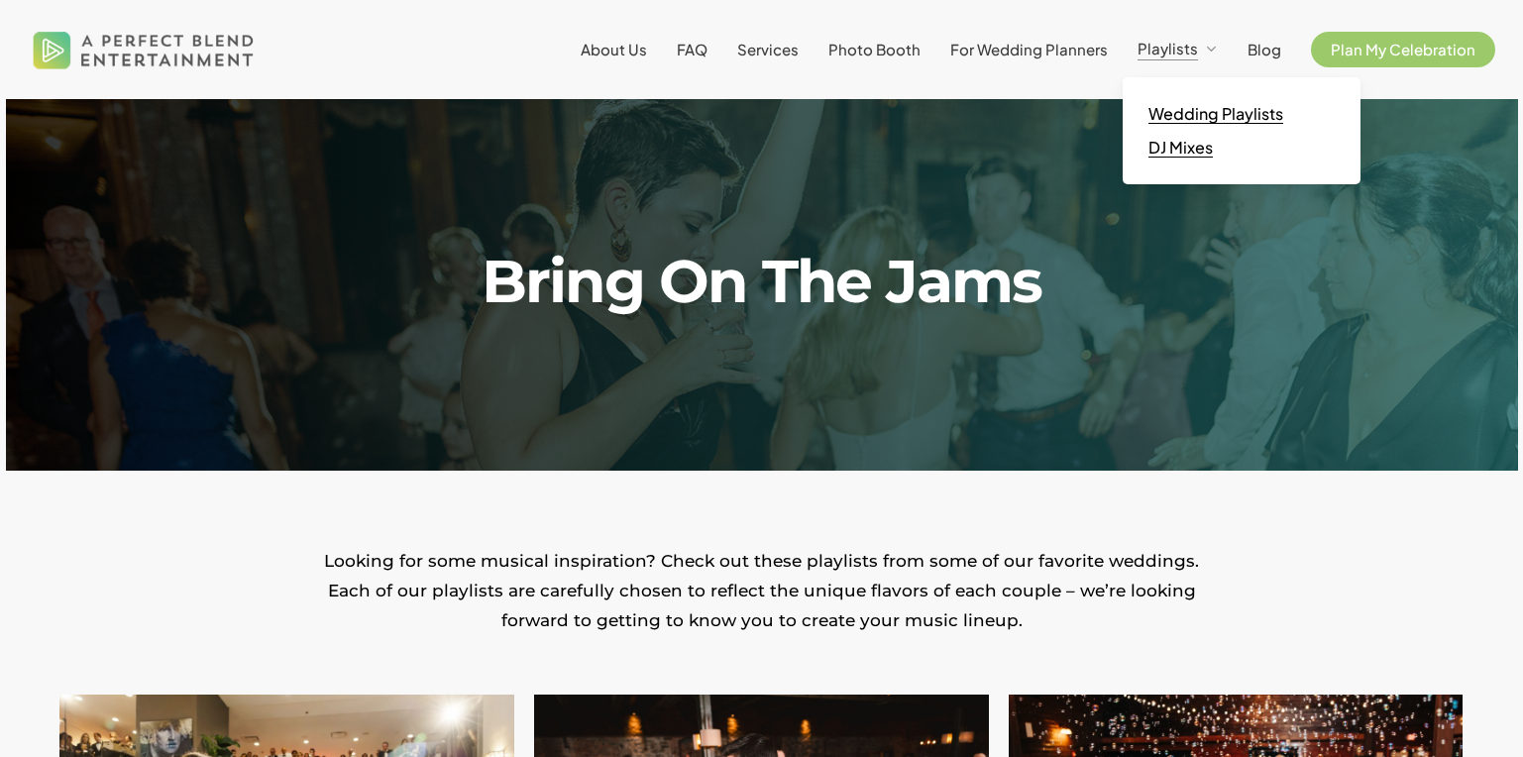
click at [1192, 155] on span "DJ Mixes" at bounding box center [1180, 147] width 64 height 21
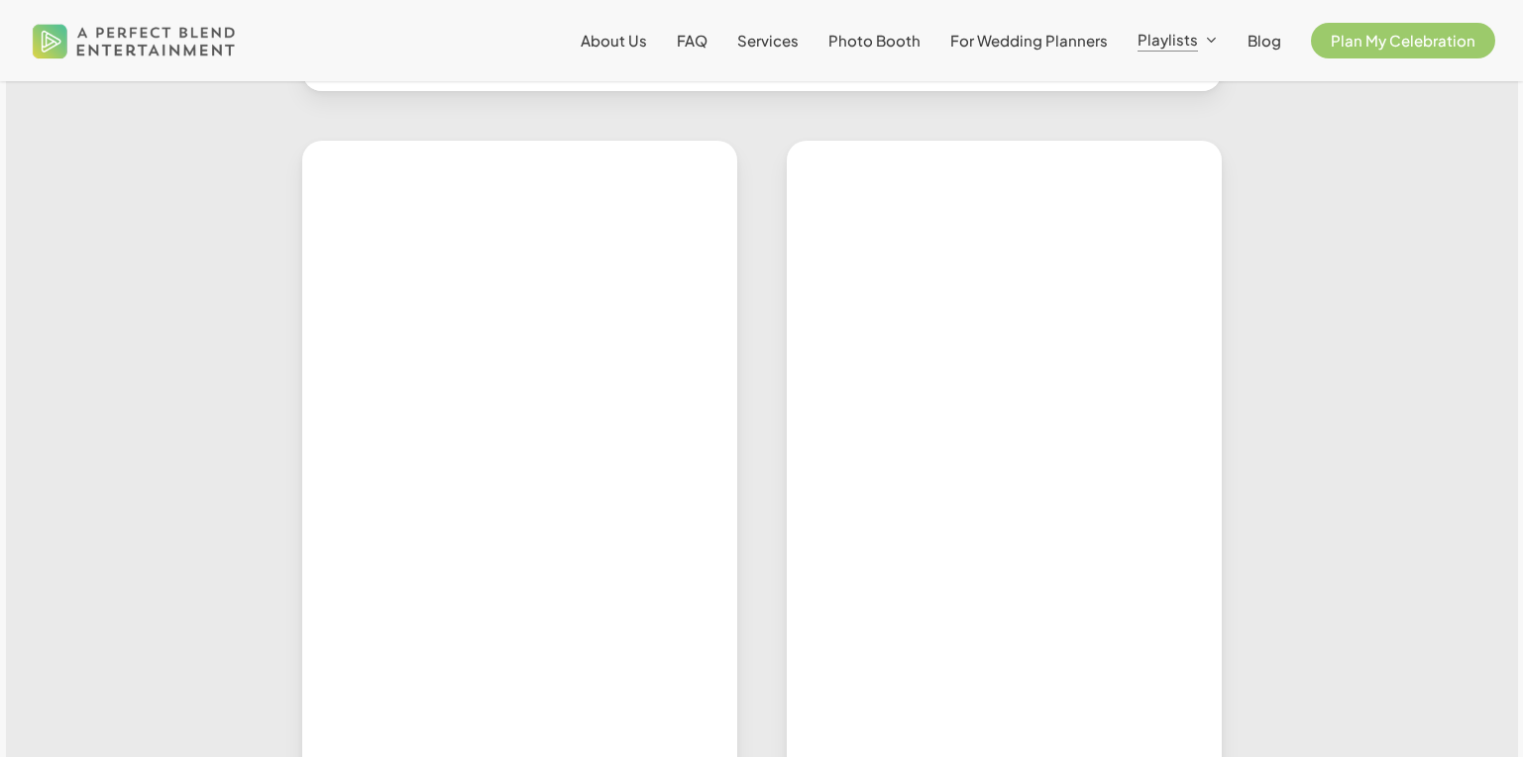
scroll to position [828, 0]
